Goal: Task Accomplishment & Management: Use online tool/utility

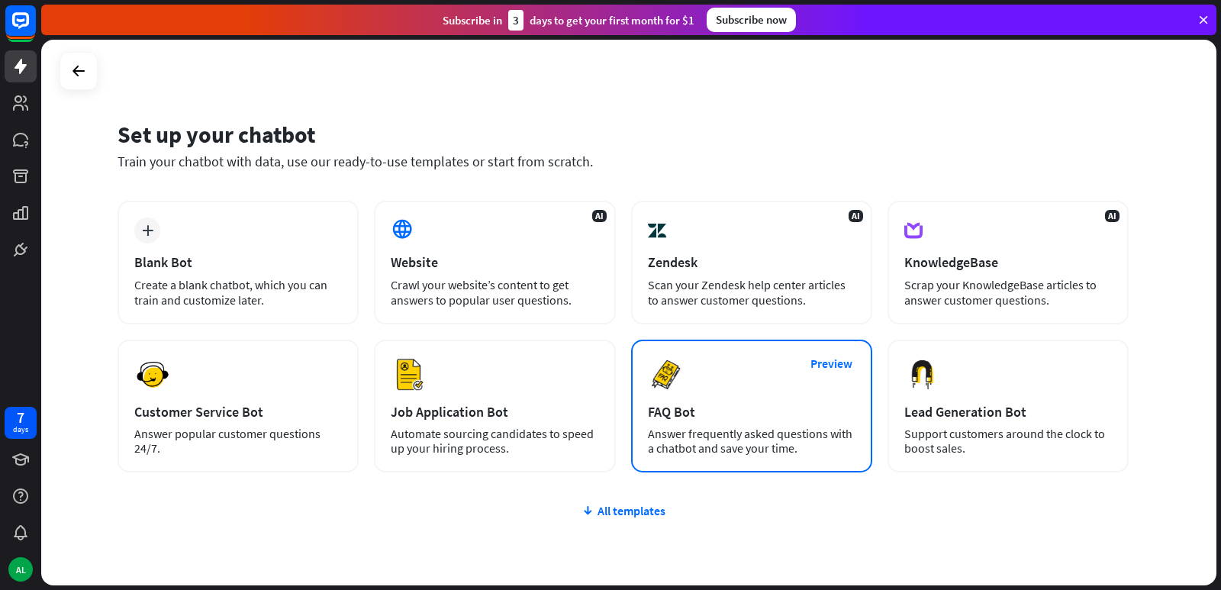
click at [663, 401] on div "Preview FAQ Bot [PERSON_NAME] frequently asked questions with a chatbot and sav…" at bounding box center [751, 406] width 241 height 133
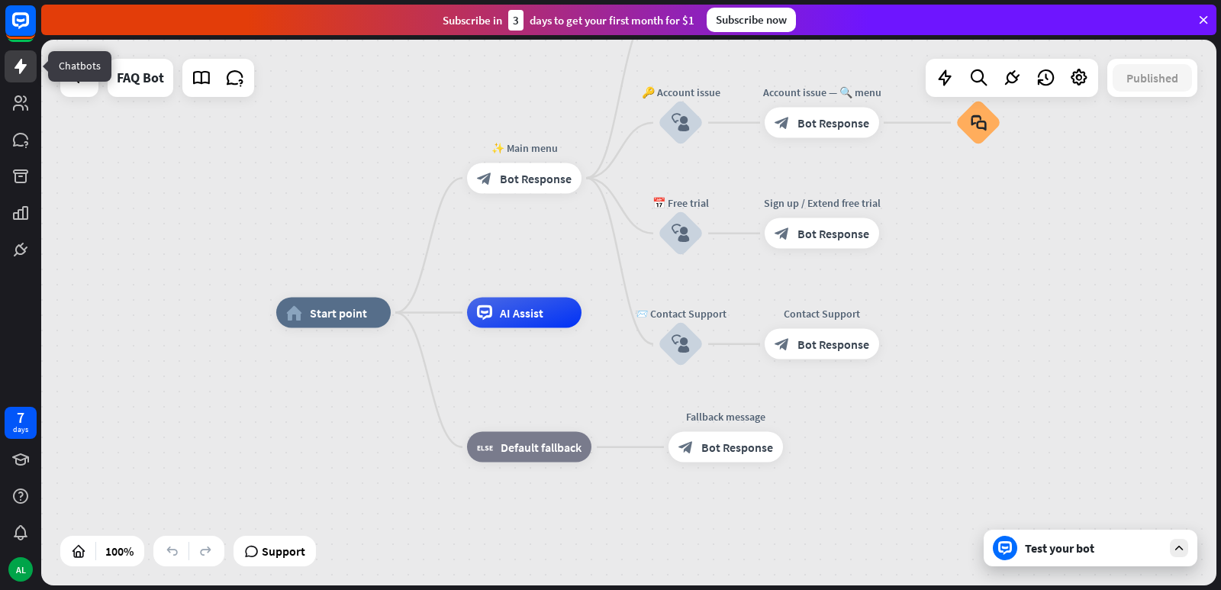
click at [17, 71] on icon at bounding box center [20, 66] width 18 height 18
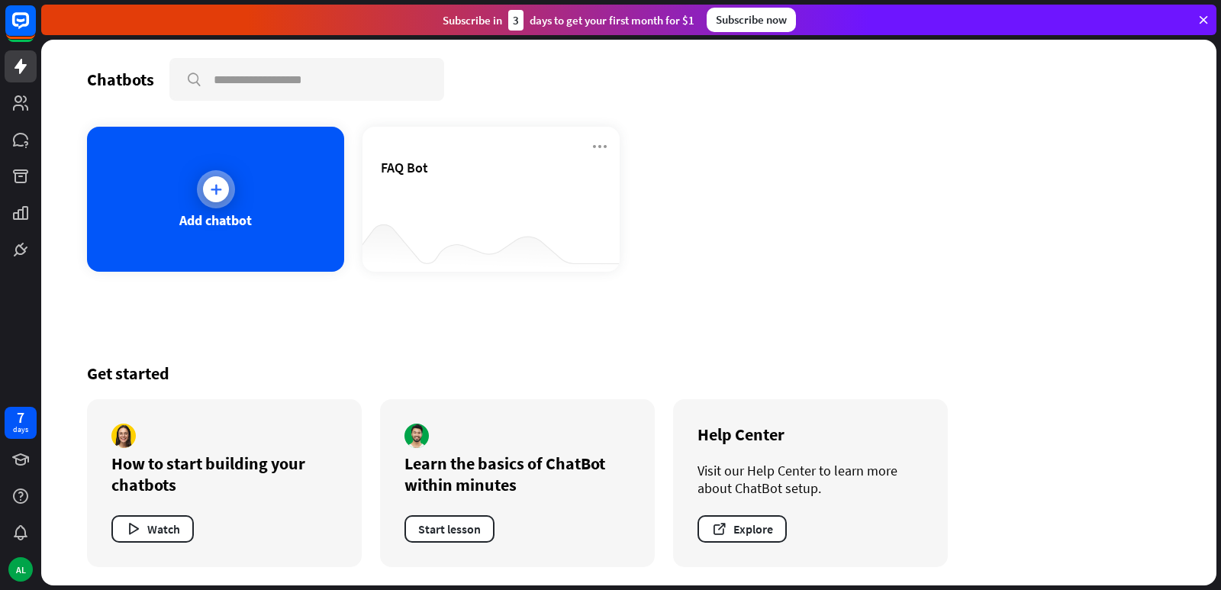
click at [173, 209] on div "Add chatbot" at bounding box center [215, 199] width 257 height 145
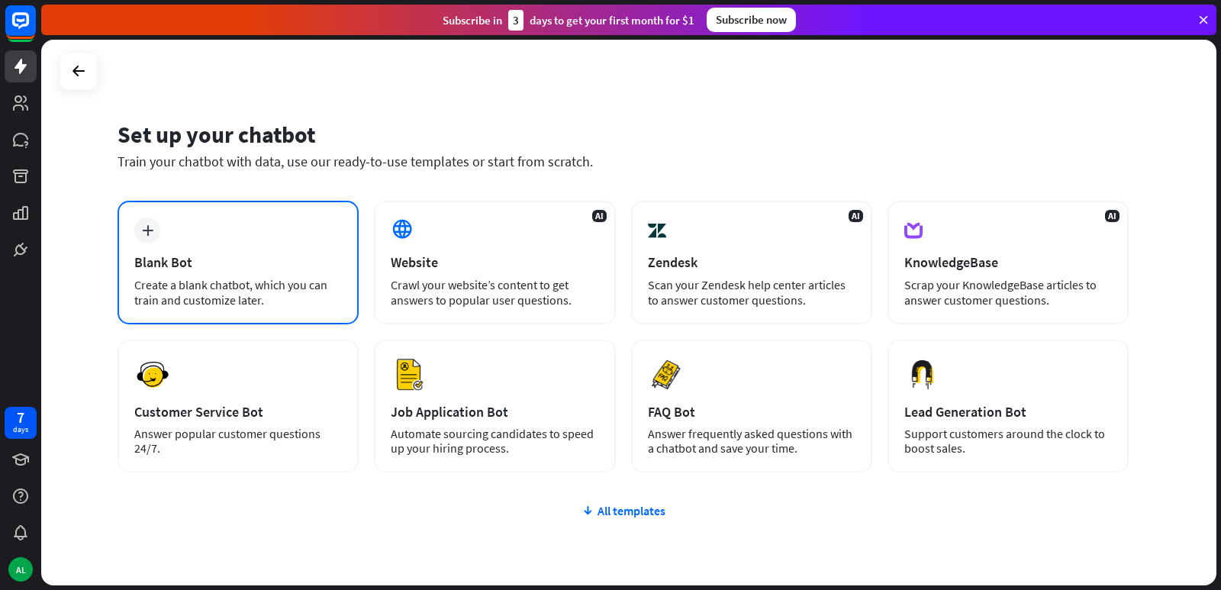
click at [182, 250] on div "plus Blank Bot Create a blank chatbot, which you can train and customize later." at bounding box center [238, 263] width 241 height 124
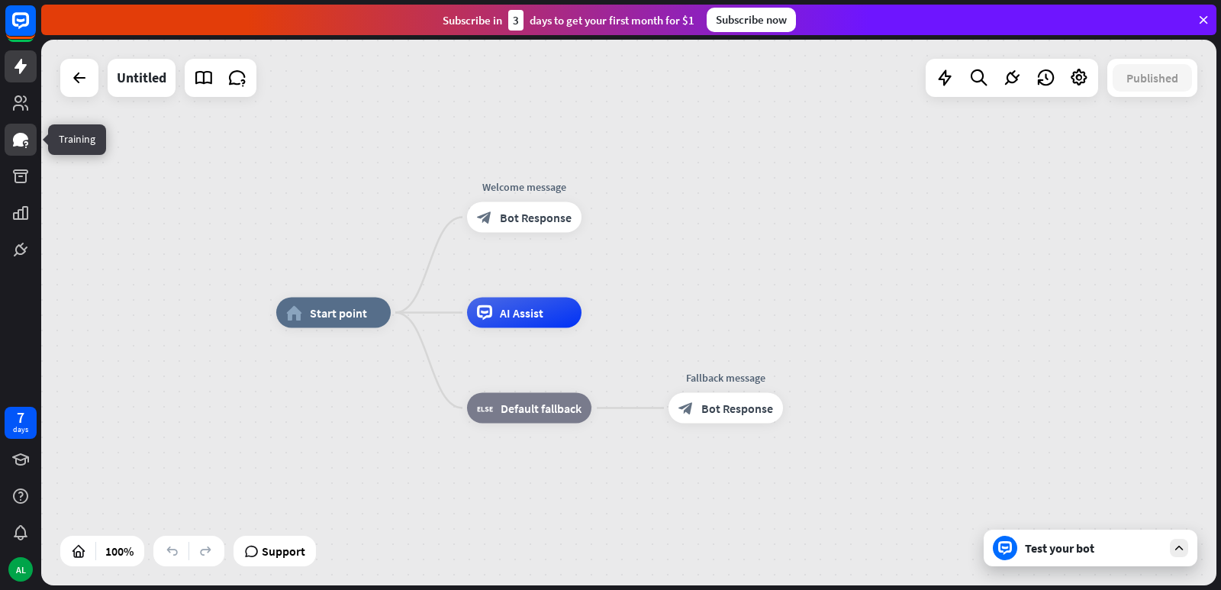
click at [24, 142] on icon at bounding box center [26, 143] width 4 height 5
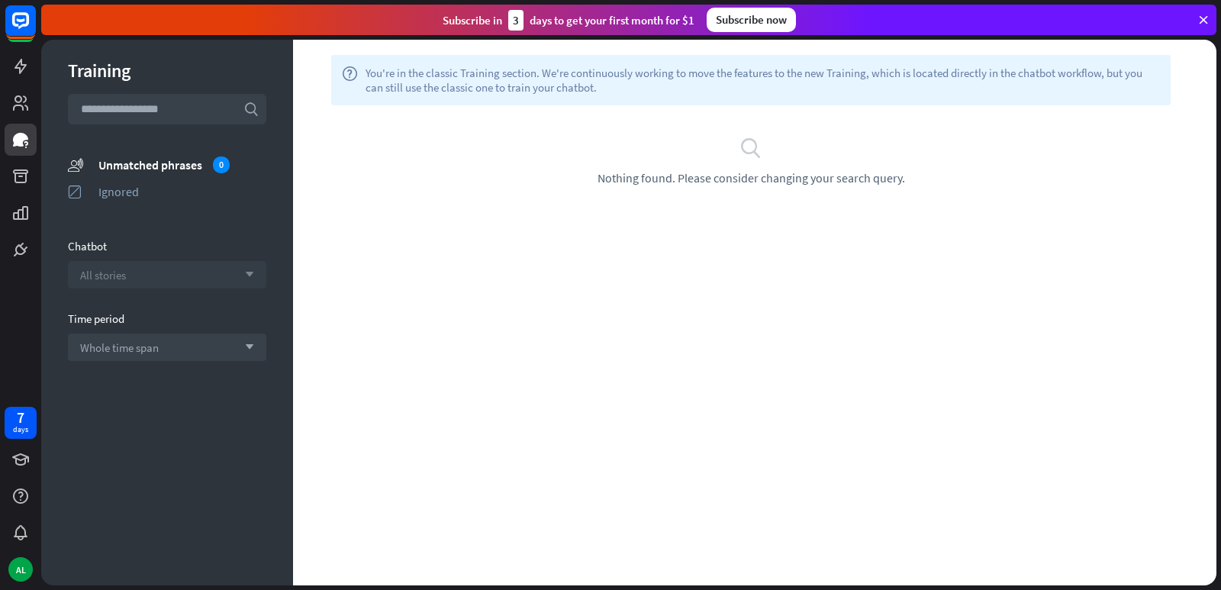
click at [109, 266] on div "All stories arrow_down" at bounding box center [167, 274] width 198 height 27
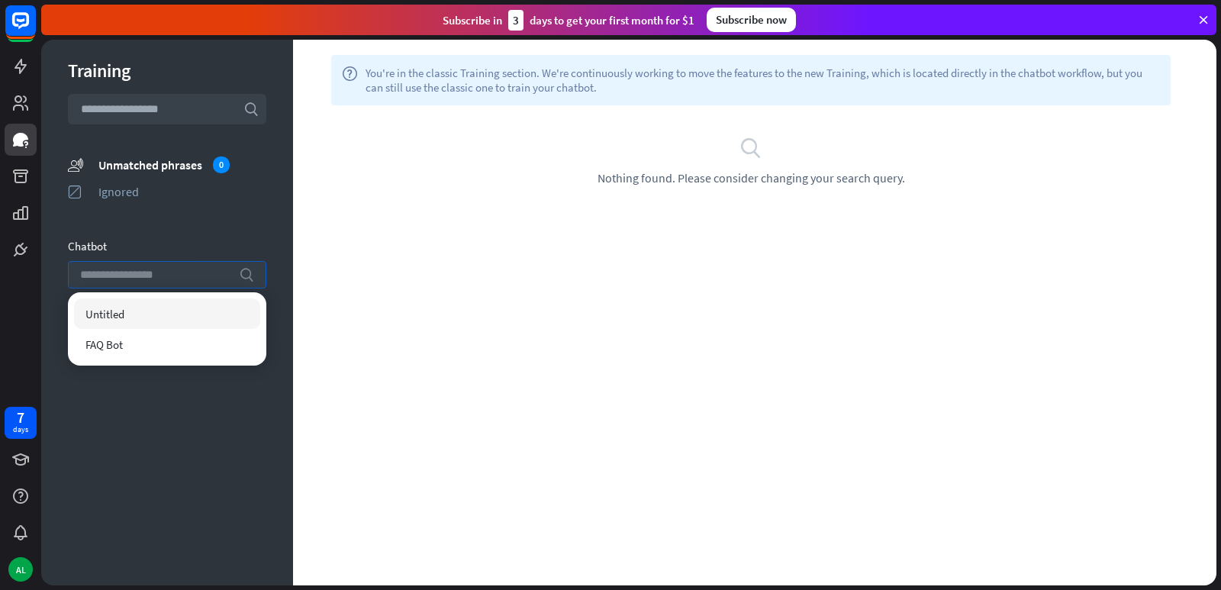
click at [109, 266] on input "search" at bounding box center [155, 275] width 151 height 26
click at [116, 347] on span "FAQ Bot" at bounding box center [104, 344] width 37 height 15
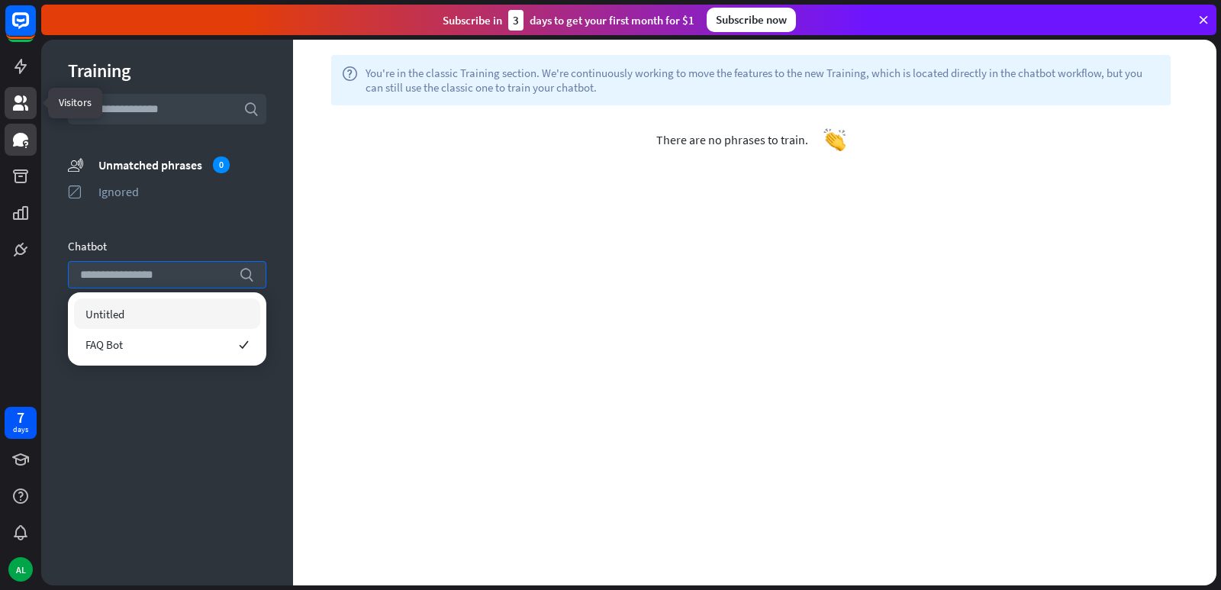
click at [15, 93] on link at bounding box center [21, 103] width 32 height 32
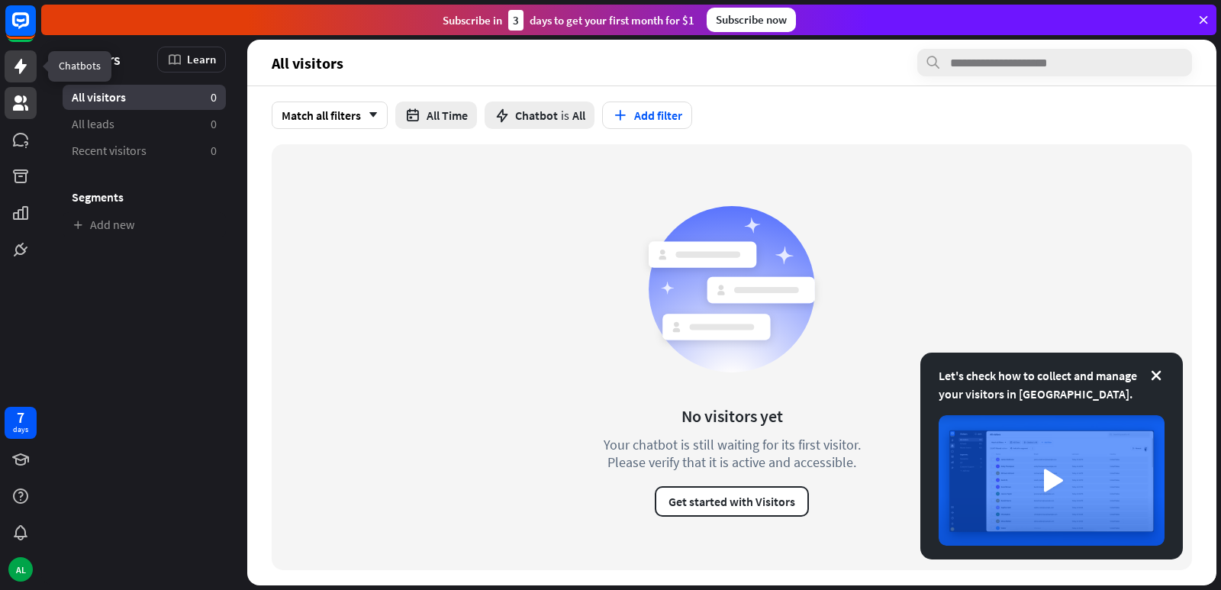
click at [21, 70] on icon at bounding box center [21, 66] width 12 height 15
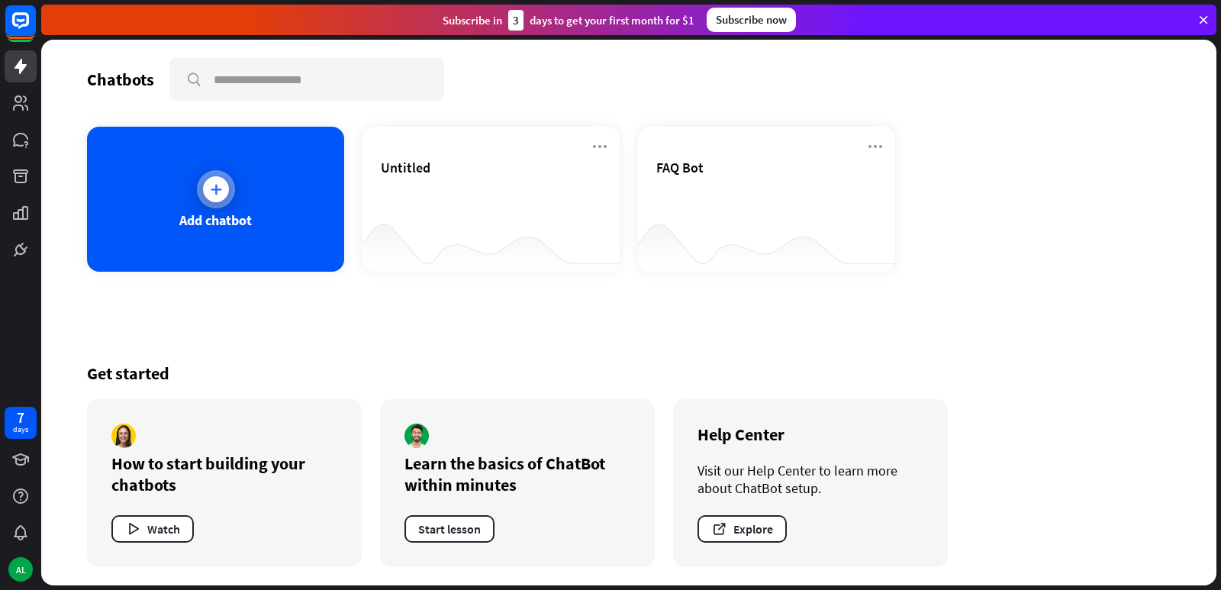
click at [273, 250] on div "Add chatbot" at bounding box center [215, 199] width 257 height 145
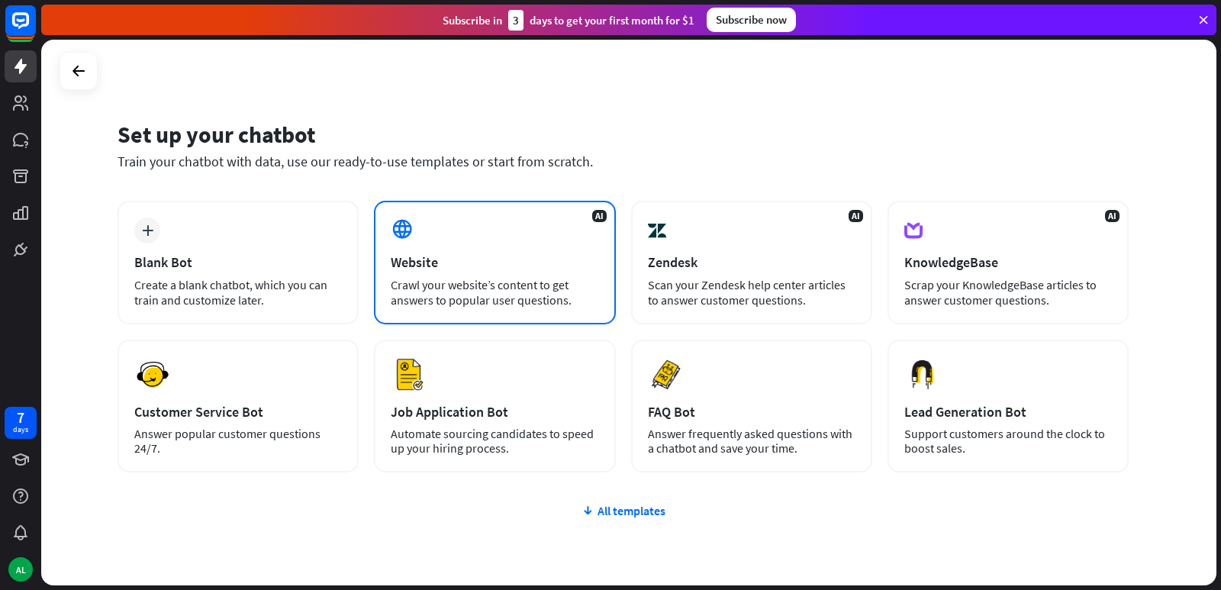
click at [429, 263] on div "Website" at bounding box center [495, 262] width 208 height 18
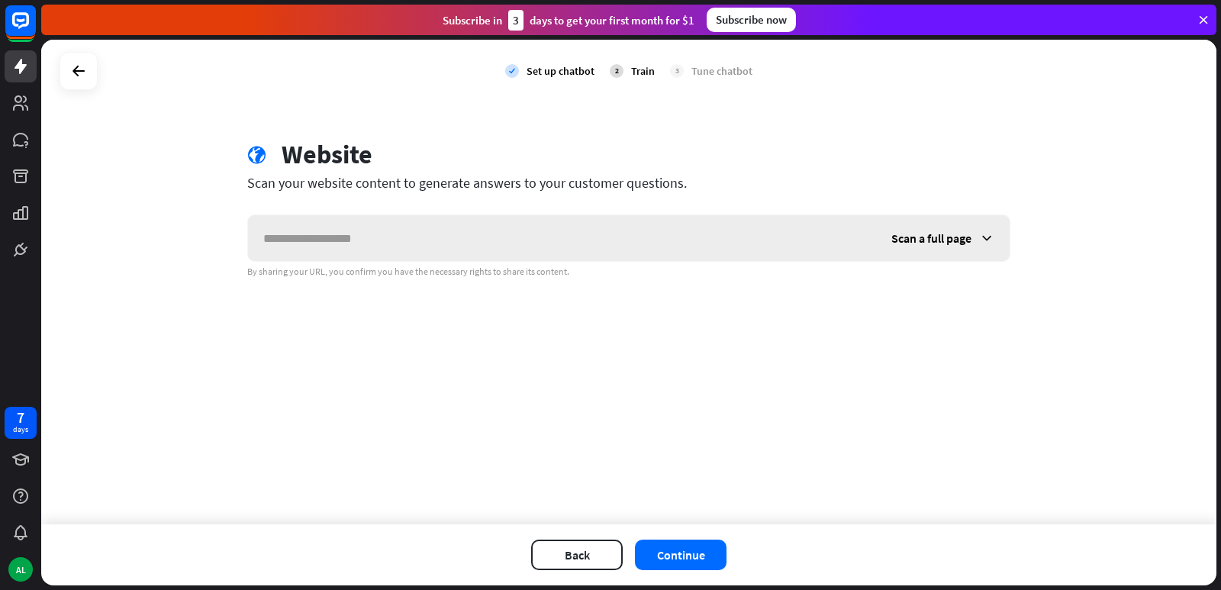
click at [903, 236] on span "Scan a full page" at bounding box center [932, 238] width 80 height 15
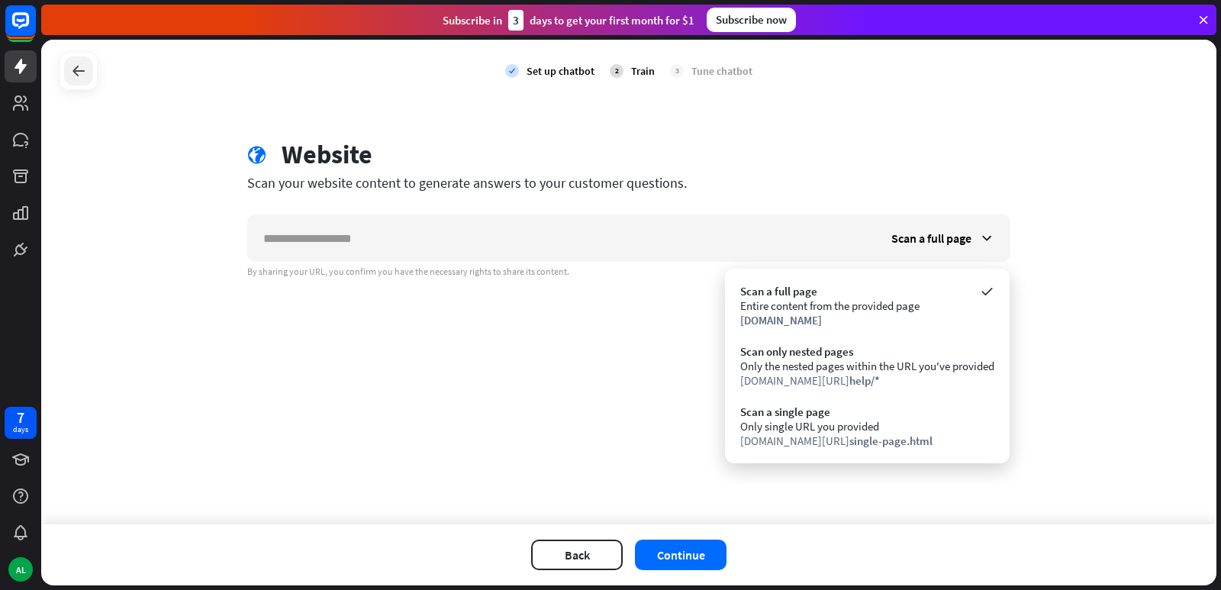
click at [74, 71] on icon at bounding box center [78, 71] width 18 height 18
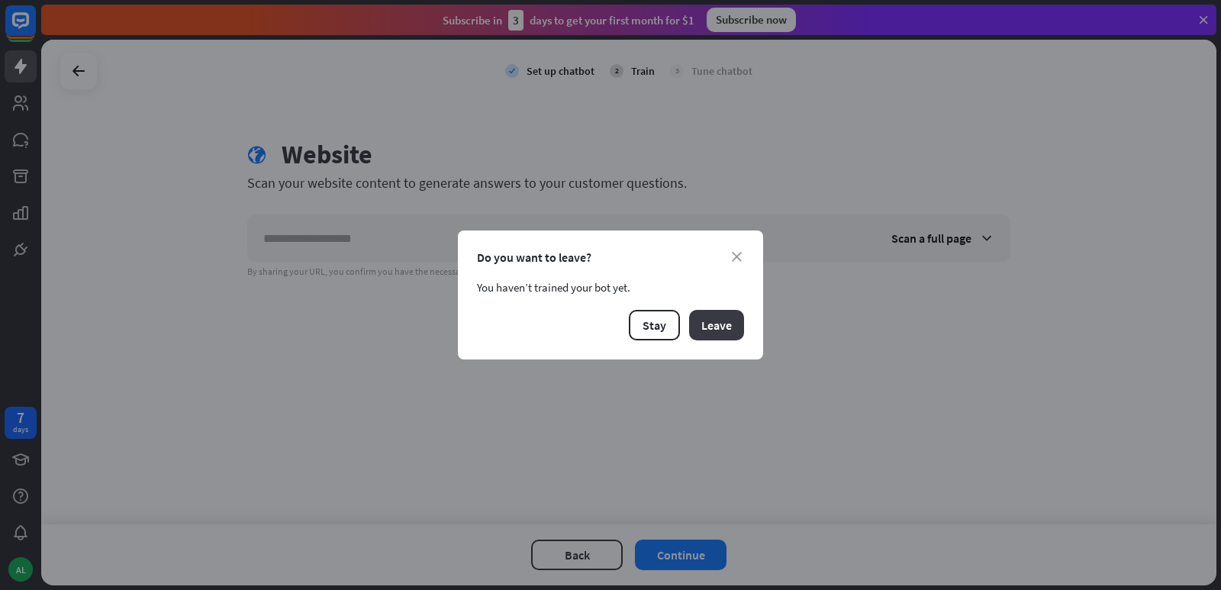
click at [719, 323] on button "Leave" at bounding box center [716, 325] width 55 height 31
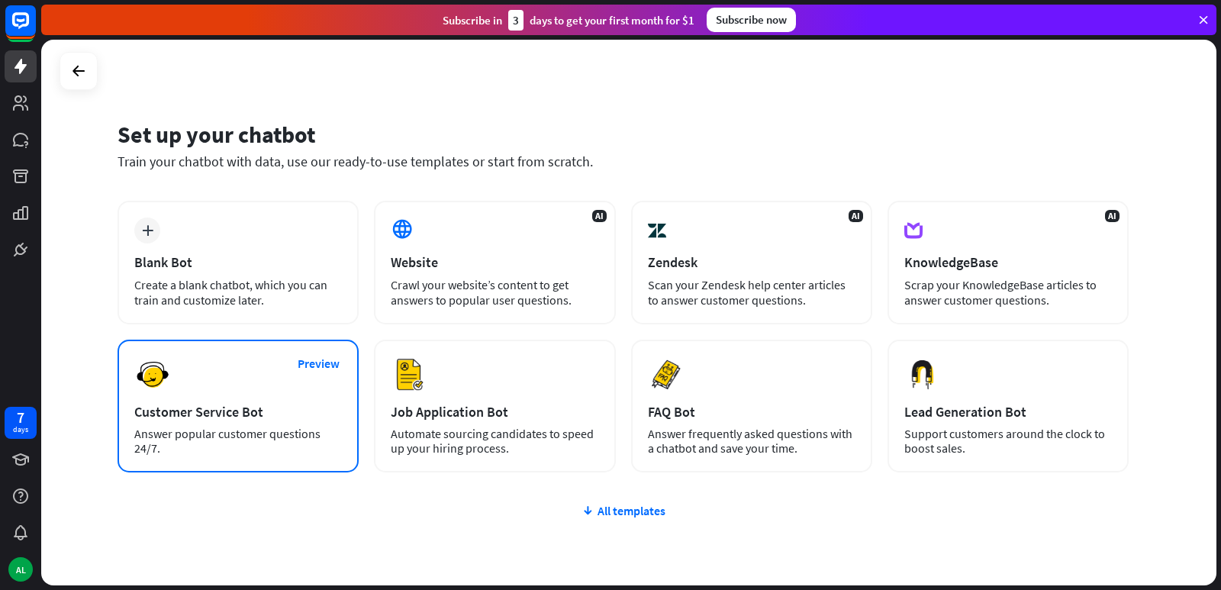
click at [331, 417] on div "Customer Service Bot" at bounding box center [238, 412] width 208 height 18
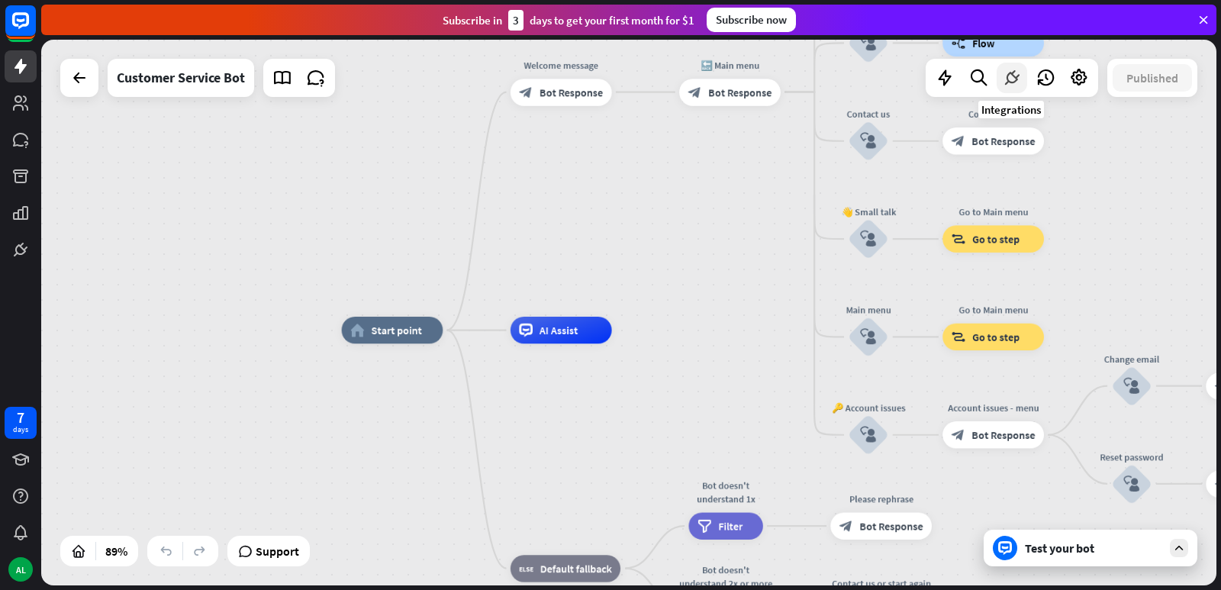
click at [1004, 80] on icon at bounding box center [1012, 78] width 20 height 20
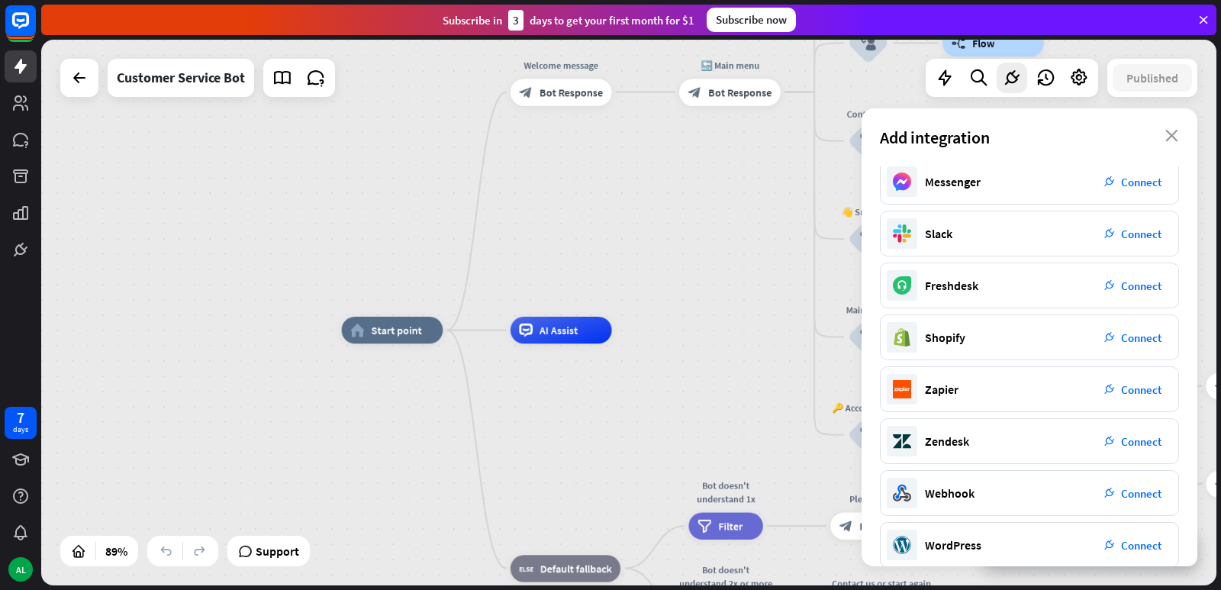
scroll to position [183, 0]
